Goal: Feedback & Contribution: Leave review/rating

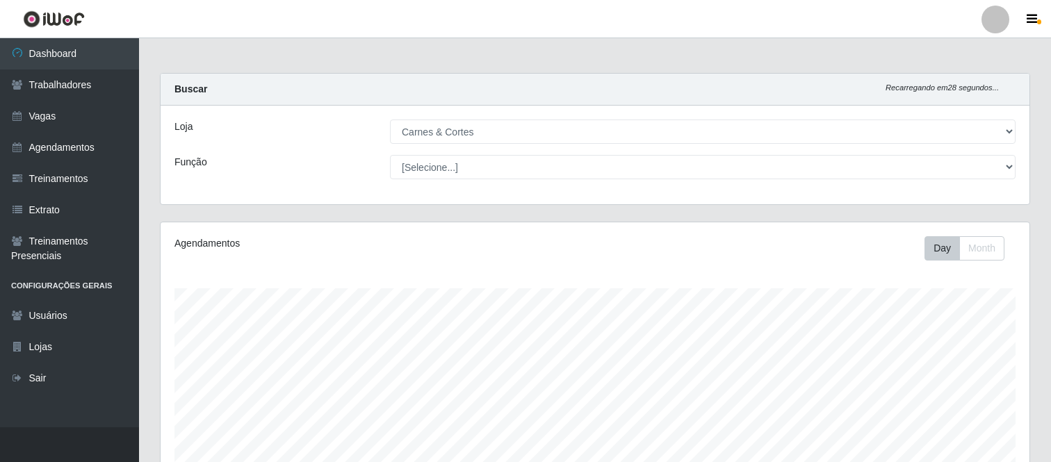
select select "433"
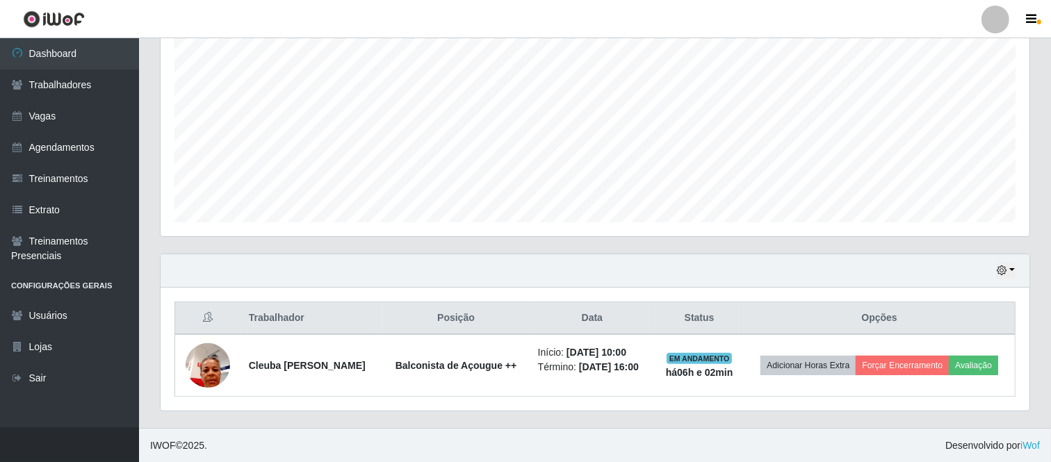
scroll to position [288, 869]
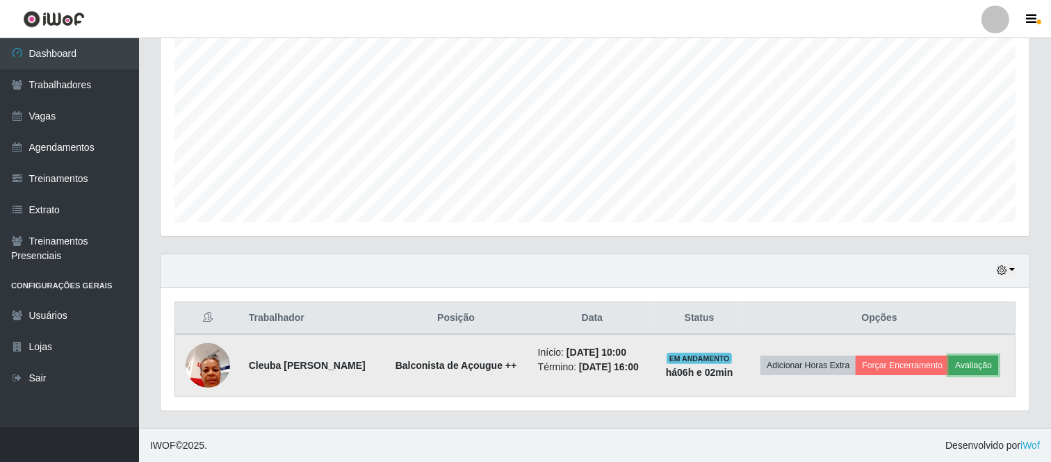
click at [981, 370] on button "Avaliação" at bounding box center [973, 365] width 49 height 19
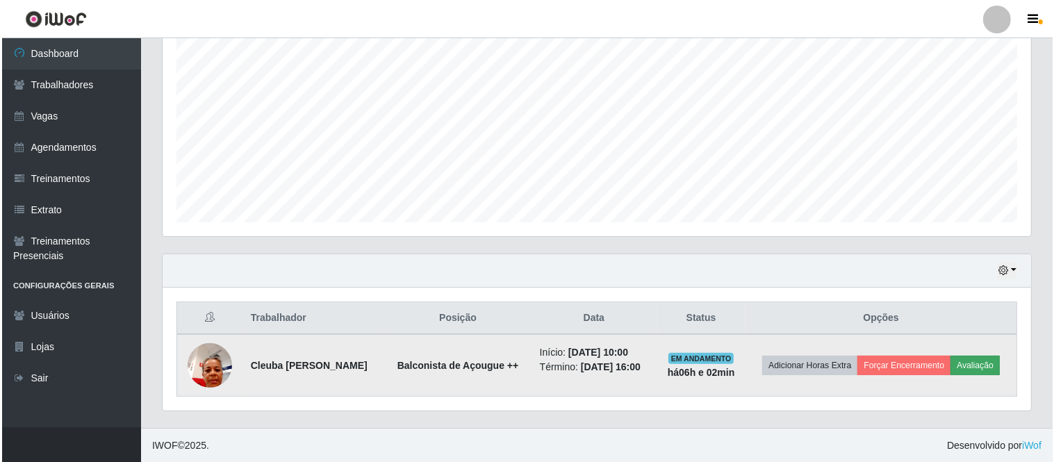
scroll to position [288, 860]
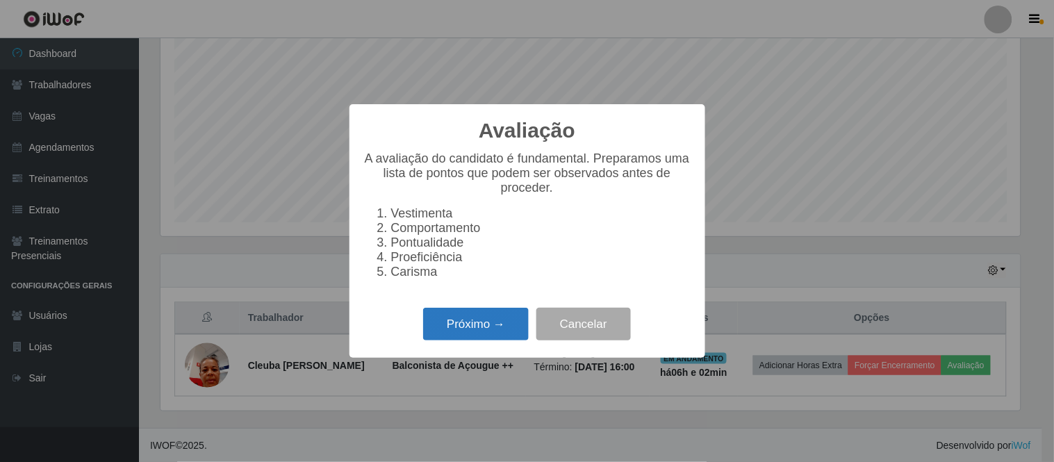
click at [503, 325] on button "Próximo →" at bounding box center [476, 324] width 106 height 33
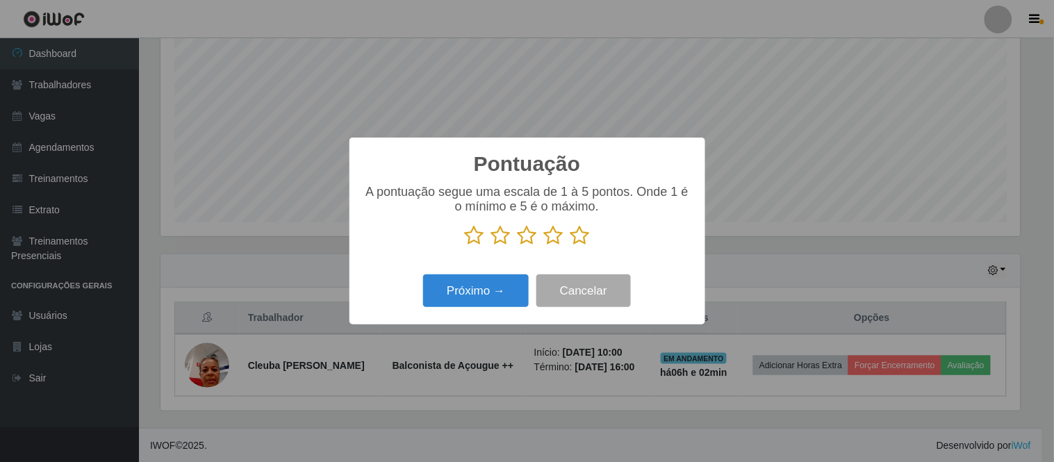
scroll to position [694815, 694243]
click at [473, 235] on icon at bounding box center [474, 235] width 19 height 21
click at [465, 246] on input "radio" at bounding box center [465, 246] width 0 height 0
click at [494, 293] on button "Próximo →" at bounding box center [476, 291] width 106 height 33
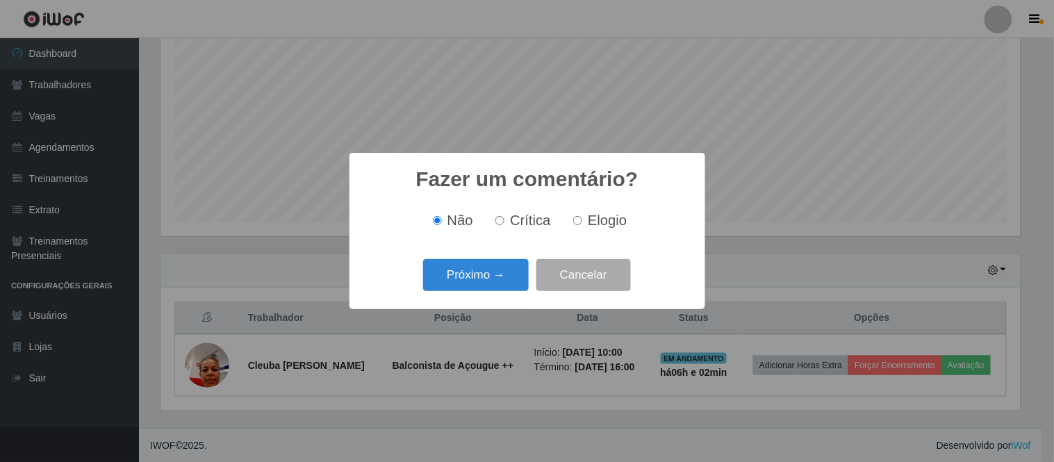
click at [497, 220] on input "Crítica" at bounding box center [500, 220] width 9 height 9
radio input "true"
click at [503, 269] on button "Próximo →" at bounding box center [476, 275] width 106 height 33
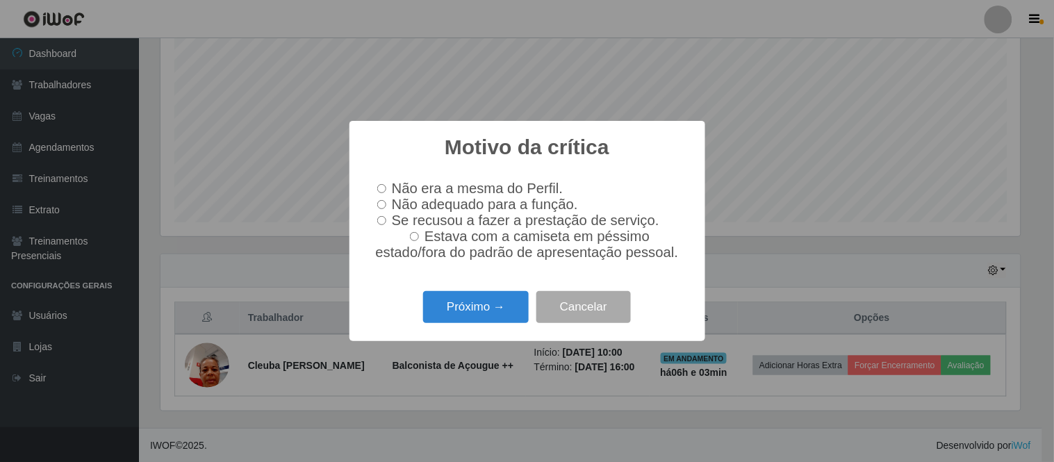
click at [380, 200] on input "Não adequado para a função." at bounding box center [381, 204] width 9 height 9
radio input "true"
click at [495, 316] on button "Próximo →" at bounding box center [476, 307] width 106 height 33
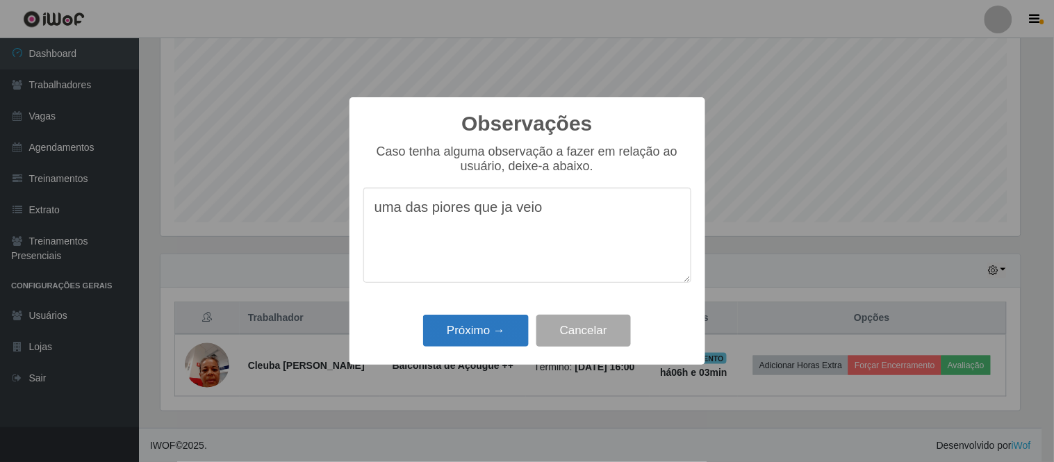
type textarea "uma das piores que ja veio"
click at [473, 336] on button "Próximo →" at bounding box center [476, 331] width 106 height 33
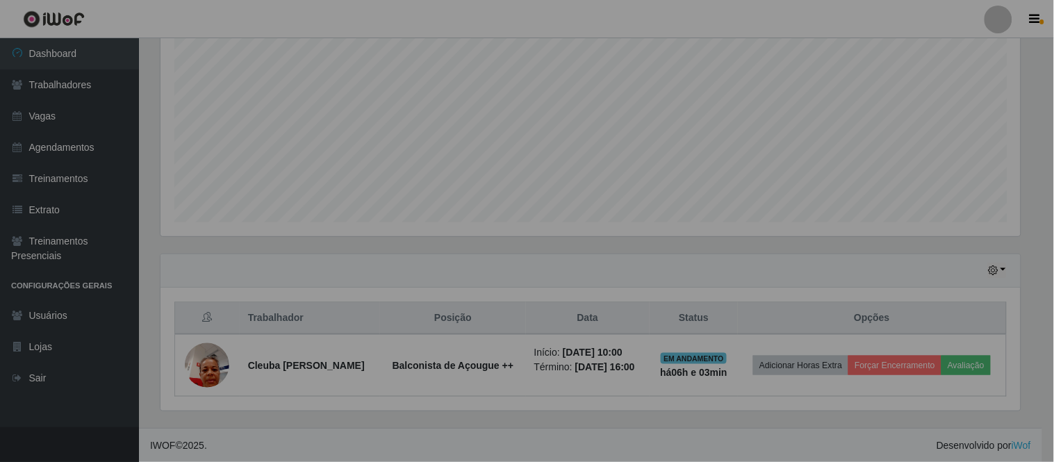
scroll to position [288, 869]
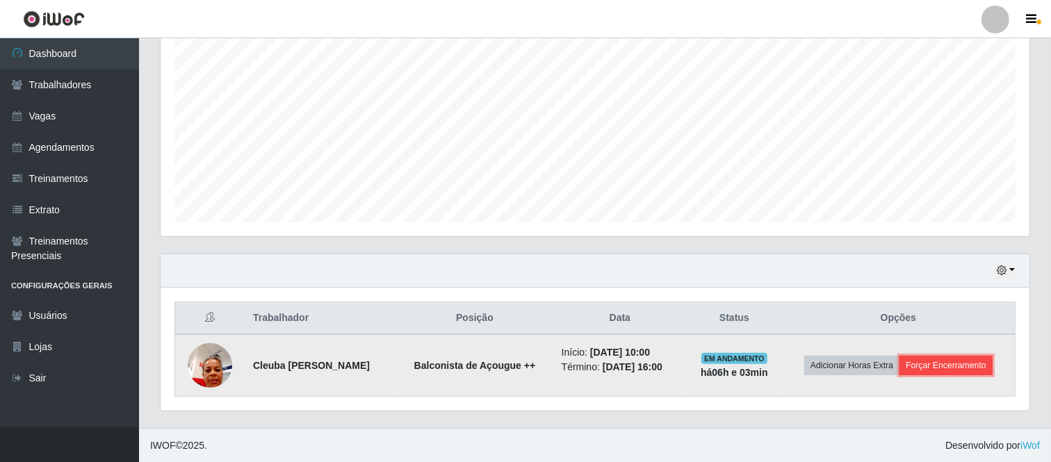
click at [933, 366] on button "Forçar Encerramento" at bounding box center [945, 365] width 93 height 19
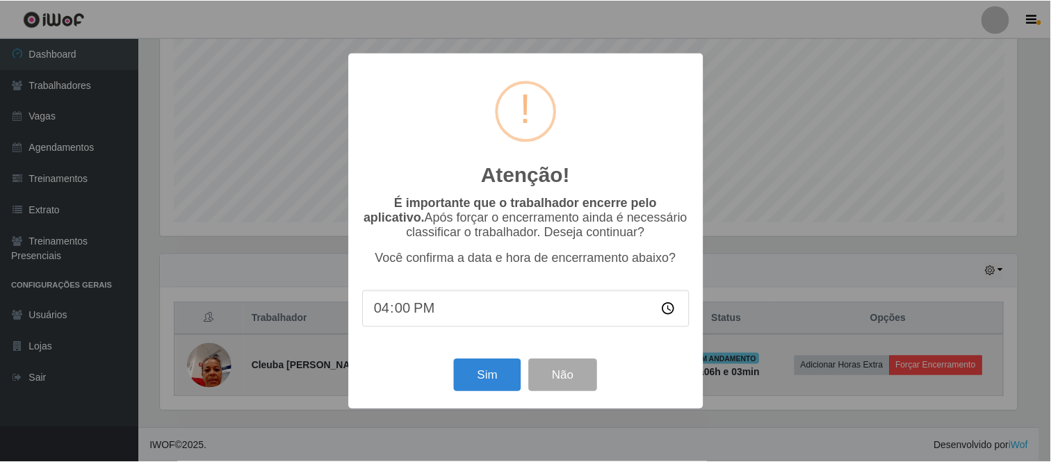
scroll to position [288, 860]
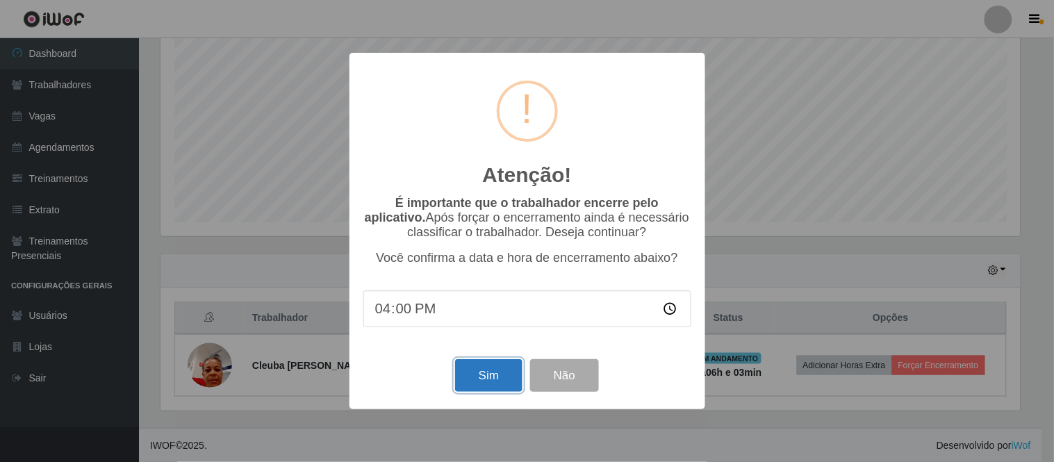
click at [494, 367] on button "Sim" at bounding box center [488, 375] width 67 height 33
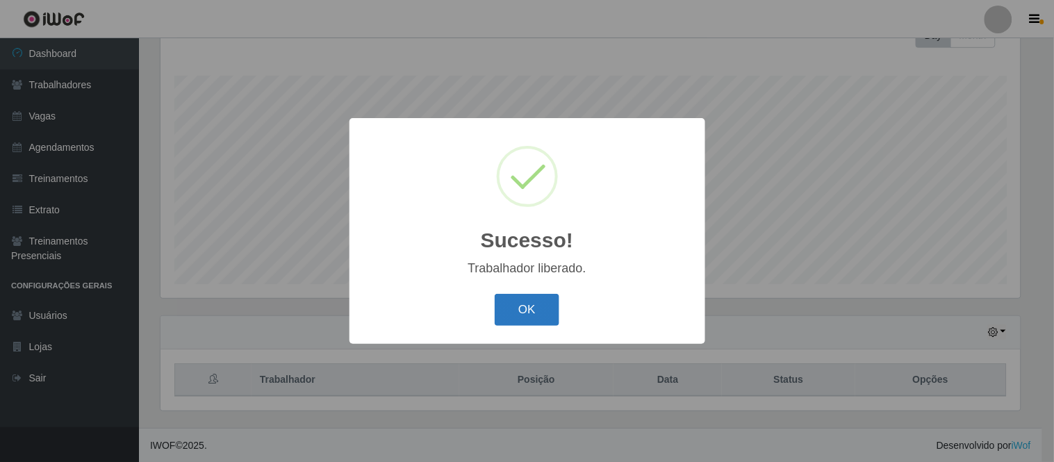
click at [544, 317] on button "OK" at bounding box center [527, 310] width 65 height 33
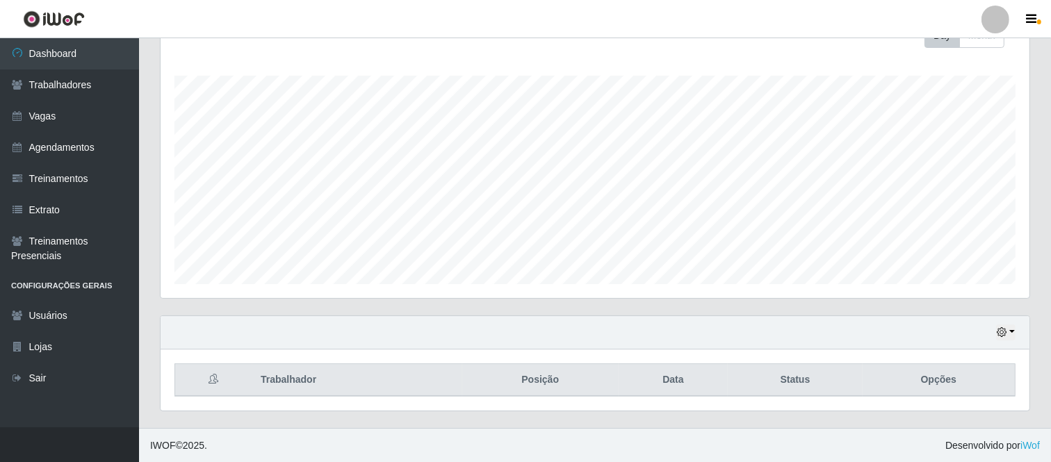
scroll to position [288, 869]
click at [79, 318] on link "Usuários" at bounding box center [69, 315] width 139 height 31
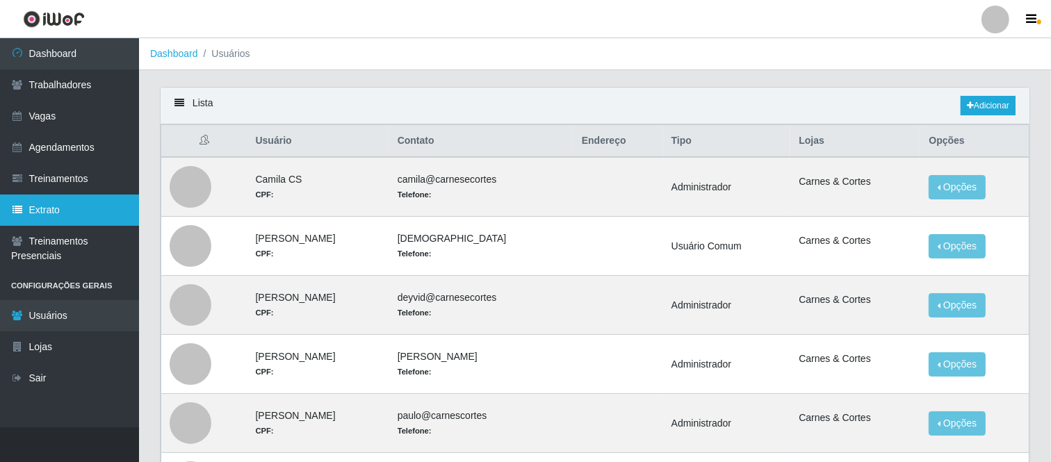
click at [53, 206] on link "Extrato" at bounding box center [69, 210] width 139 height 31
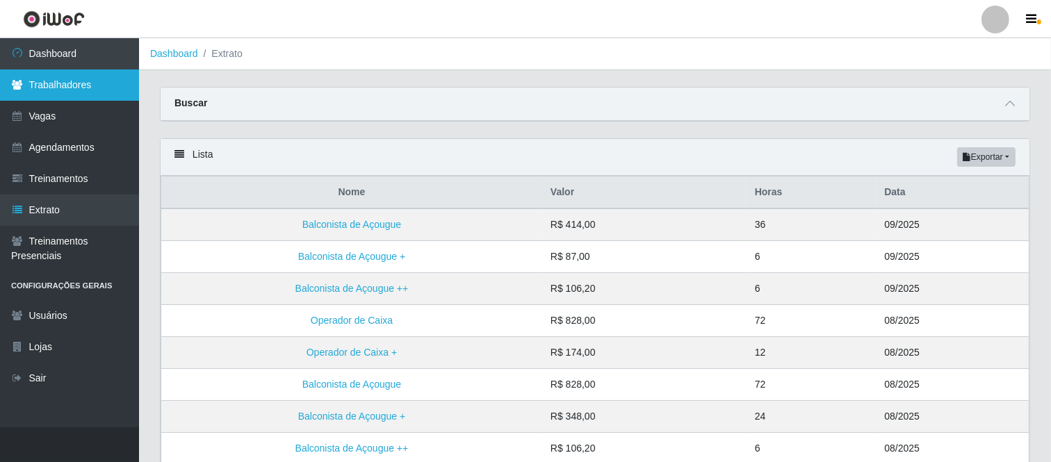
click at [72, 87] on link "Trabalhadores" at bounding box center [69, 85] width 139 height 31
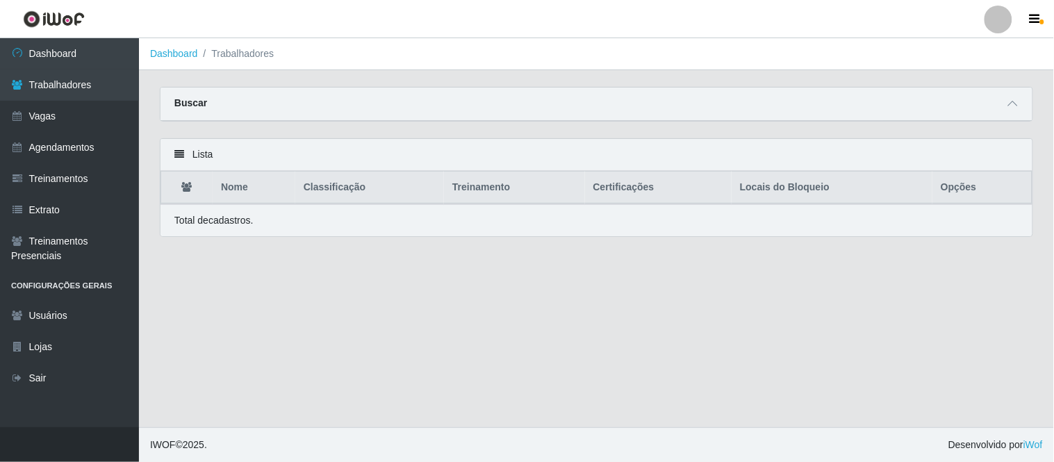
click at [235, 102] on div "Buscar" at bounding box center [597, 104] width 872 height 33
click at [1011, 101] on icon at bounding box center [1014, 104] width 10 height 10
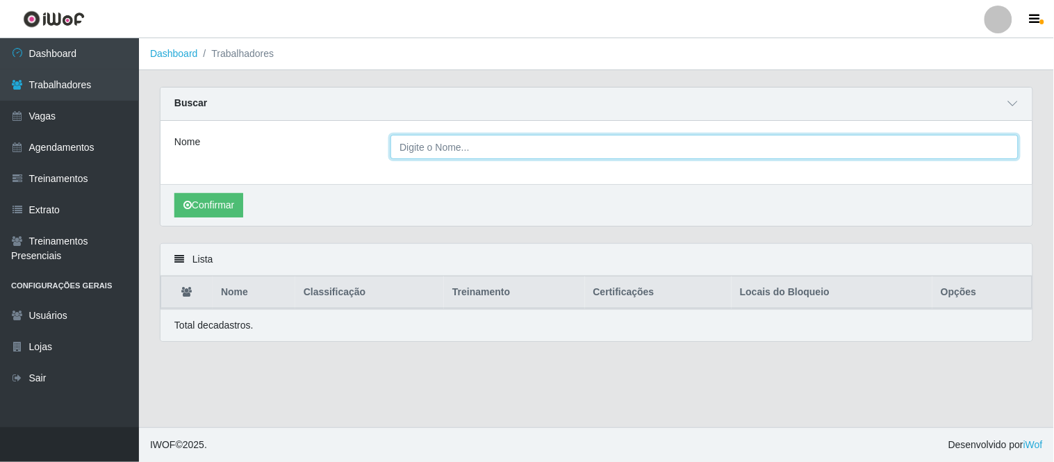
click at [460, 149] on input "Nome" at bounding box center [705, 147] width 628 height 24
type input "Cleuba [PERSON_NAME]"
click at [174, 193] on button "Confirmar" at bounding box center [208, 205] width 69 height 24
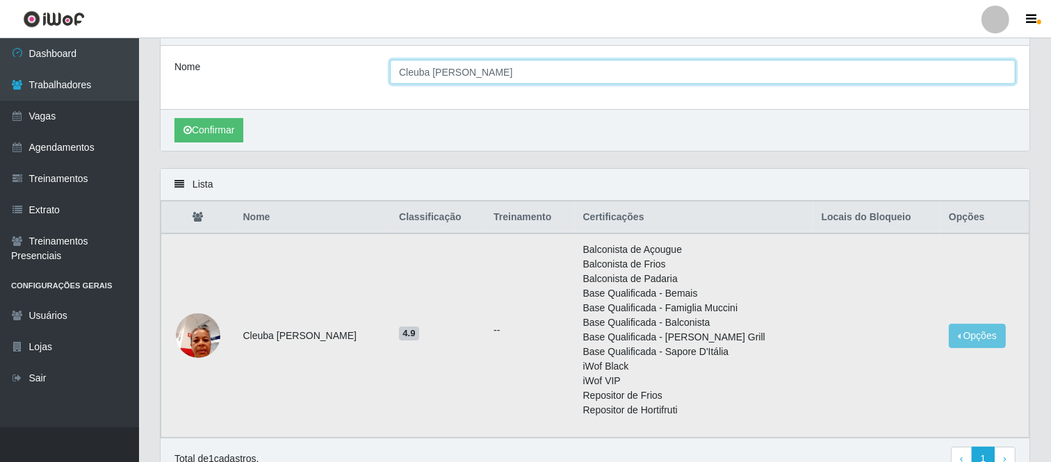
scroll to position [145, 0]
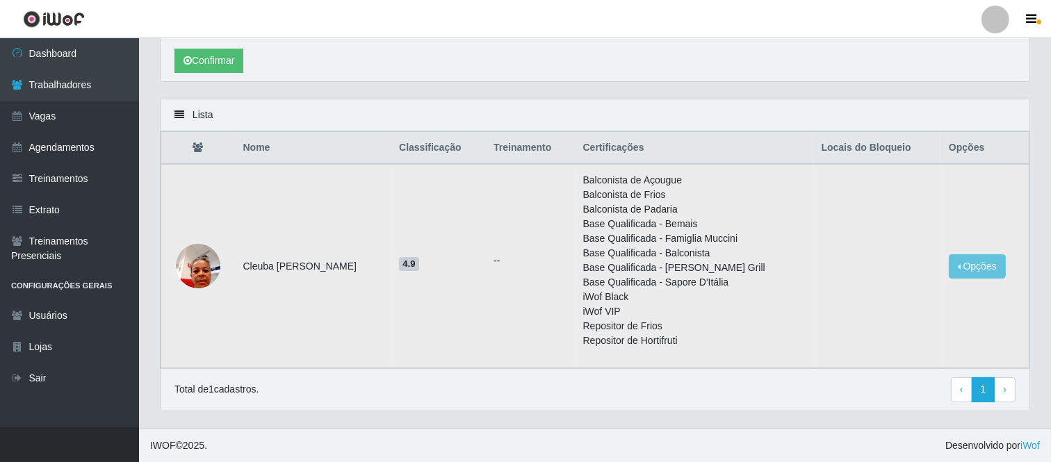
drag, startPoint x: 245, startPoint y: 264, endPoint x: 380, endPoint y: 272, distance: 135.1
click at [380, 272] on td "Cleuba [PERSON_NAME]" at bounding box center [313, 266] width 156 height 204
copy td "Cleuba [PERSON_NAME]"
click at [962, 272] on button "Opções" at bounding box center [977, 266] width 57 height 24
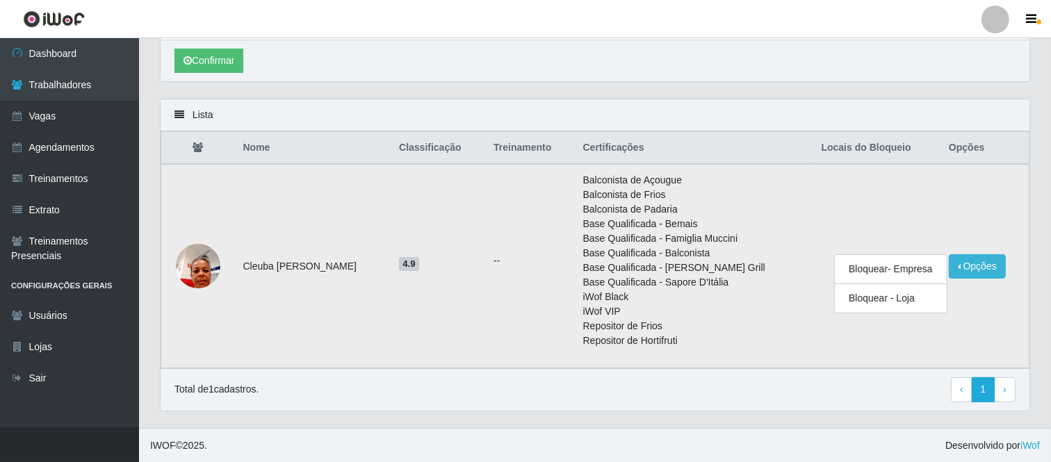
click at [900, 191] on td at bounding box center [876, 266] width 127 height 204
click at [981, 267] on button "Opções" at bounding box center [977, 266] width 57 height 24
click at [776, 202] on li "Balconista de Padaria" at bounding box center [694, 209] width 222 height 15
